Goal: Task Accomplishment & Management: Manage account settings

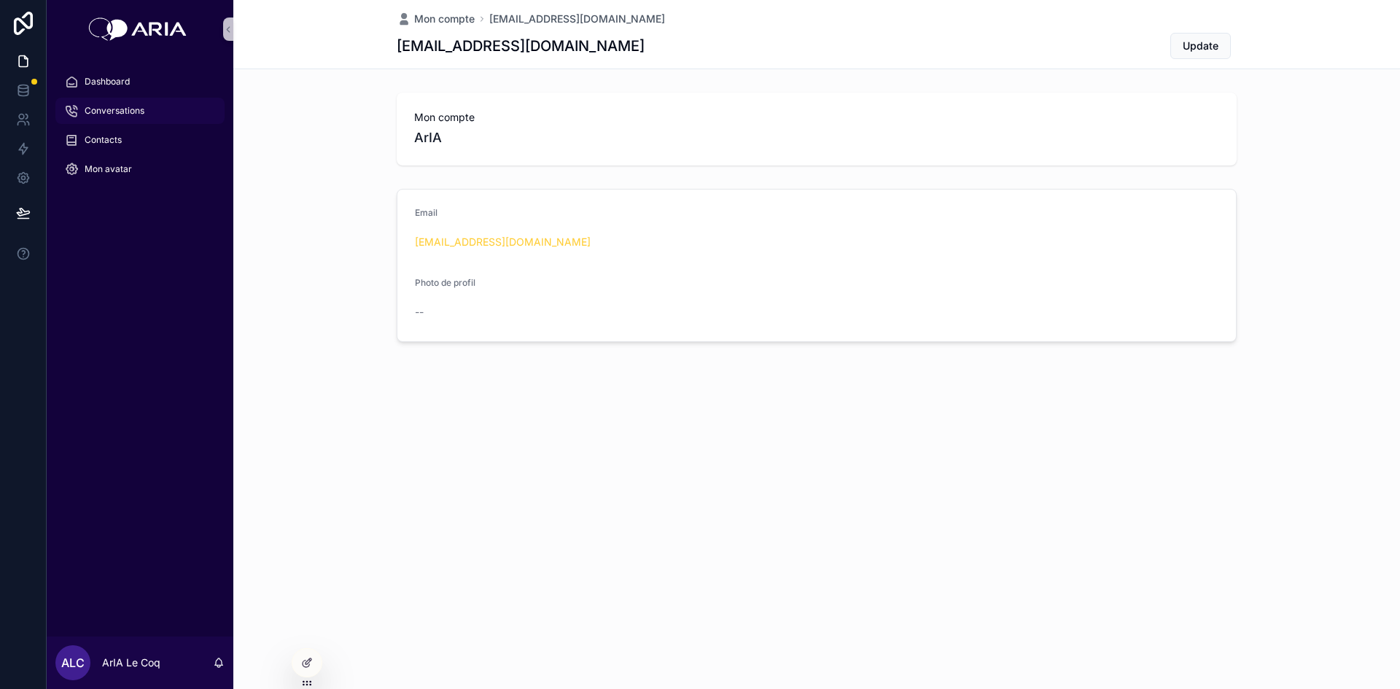
click at [111, 112] on span "Conversations" at bounding box center [115, 111] width 60 height 12
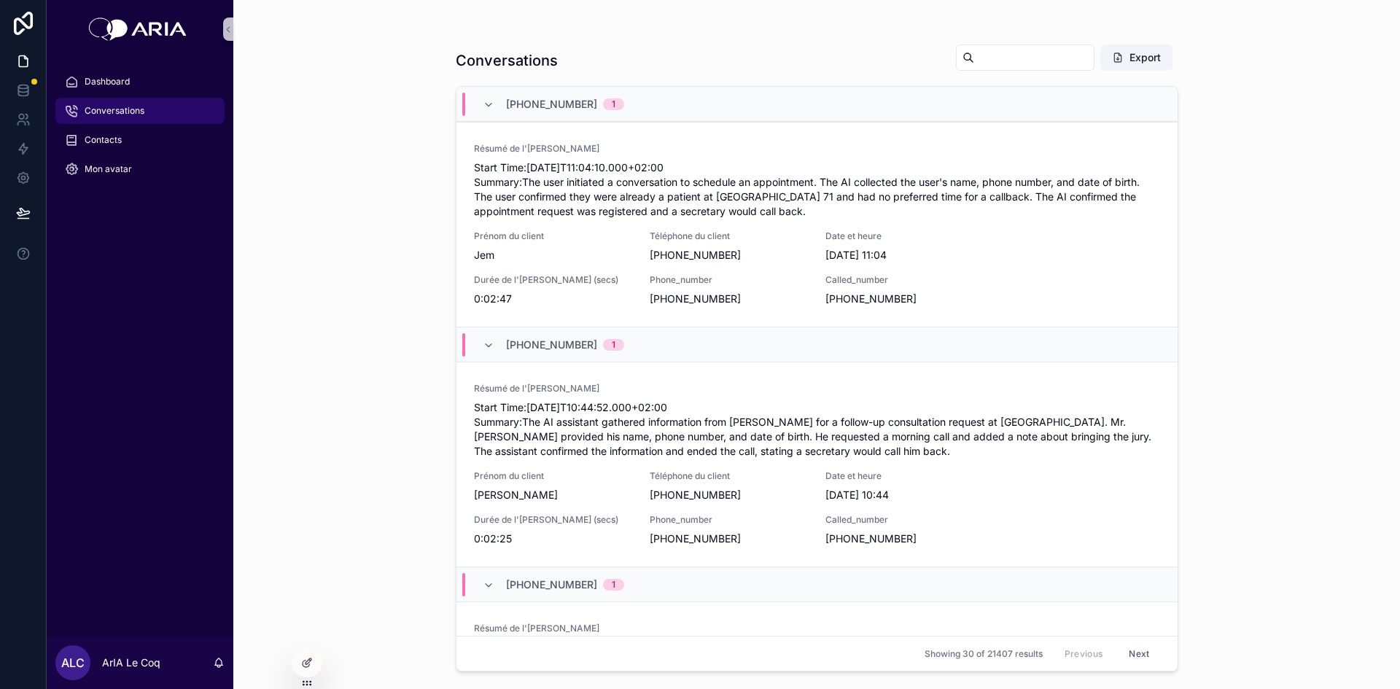
click at [101, 664] on div "ALC ArIA Le Coq" at bounding box center [140, 663] width 187 height 53
click at [117, 666] on p "ArIA Le Coq" at bounding box center [131, 663] width 58 height 15
click at [20, 92] on icon at bounding box center [22, 90] width 9 height 6
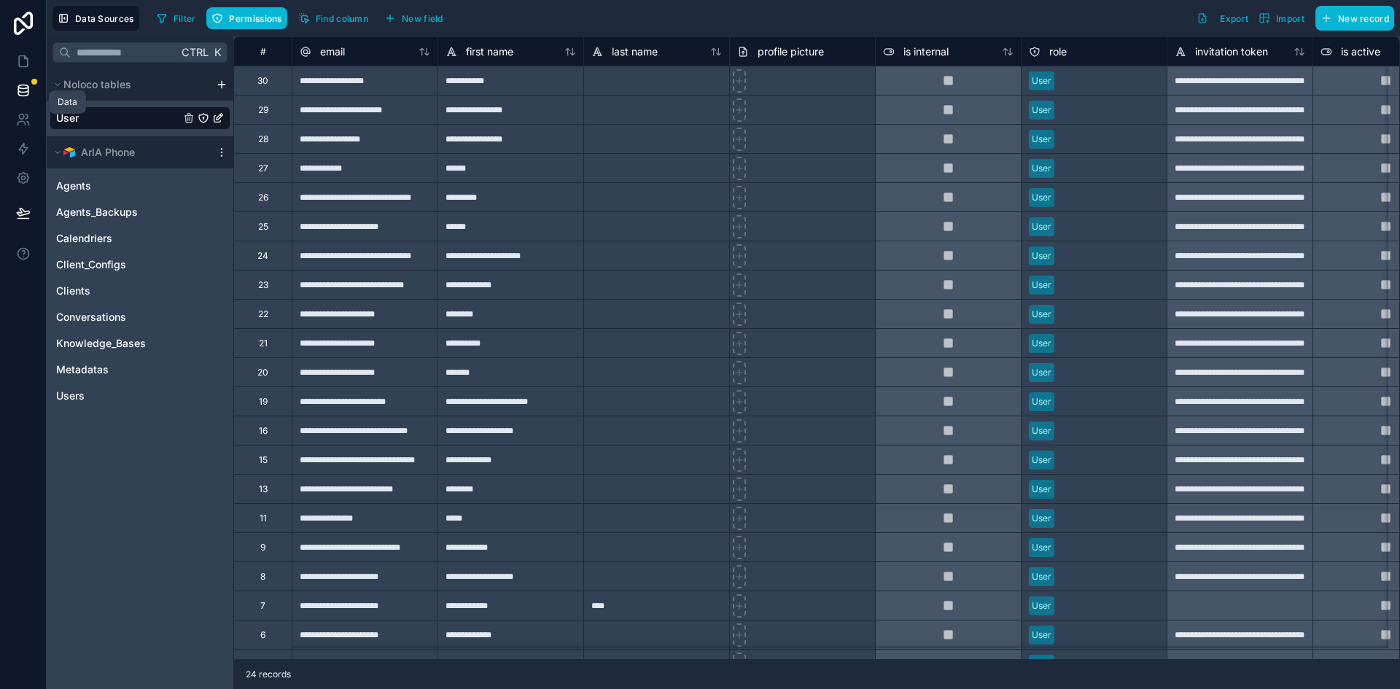
click at [20, 92] on icon at bounding box center [22, 90] width 9 height 6
click at [79, 182] on span "Agents" at bounding box center [73, 186] width 35 height 15
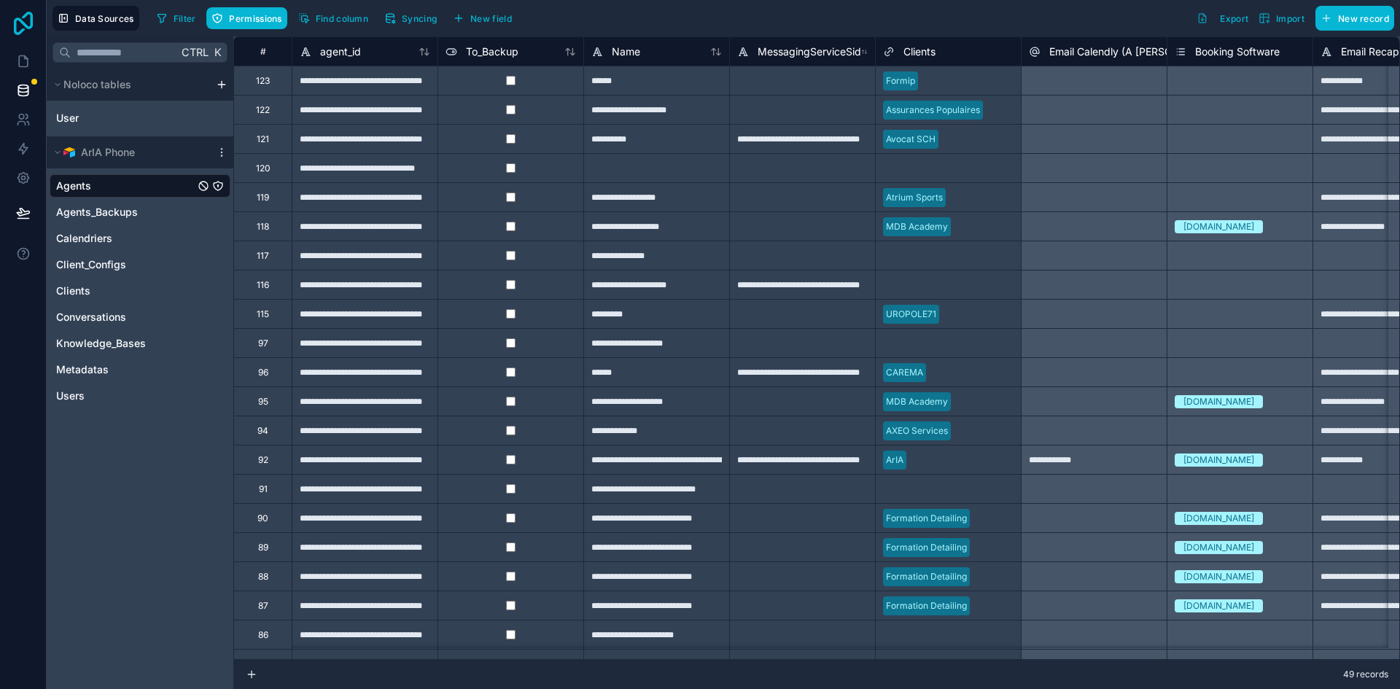
click at [21, 23] on icon at bounding box center [23, 23] width 29 height 23
